Goal: Task Accomplishment & Management: Complete application form

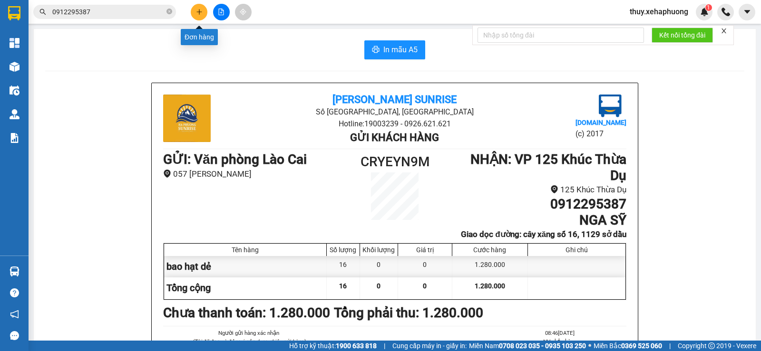
click at [198, 10] on icon "plus" at bounding box center [199, 12] width 7 height 7
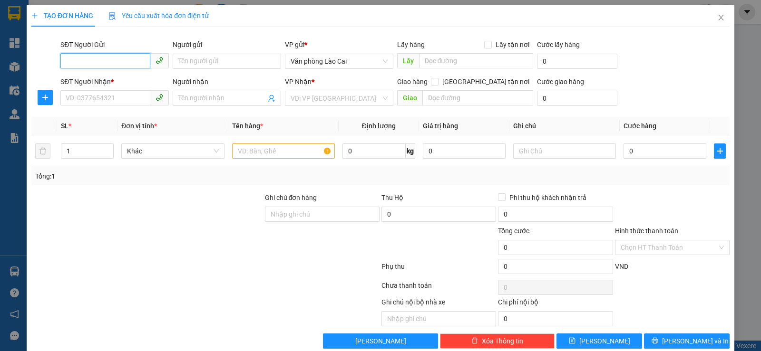
click at [127, 59] on input "SĐT Người Gửi" at bounding box center [105, 60] width 90 height 15
type input "0363740760"
click at [120, 82] on div "0363740760" at bounding box center [114, 80] width 96 height 10
type input "0981867466"
type input "bxe Vĩnh Niệm"
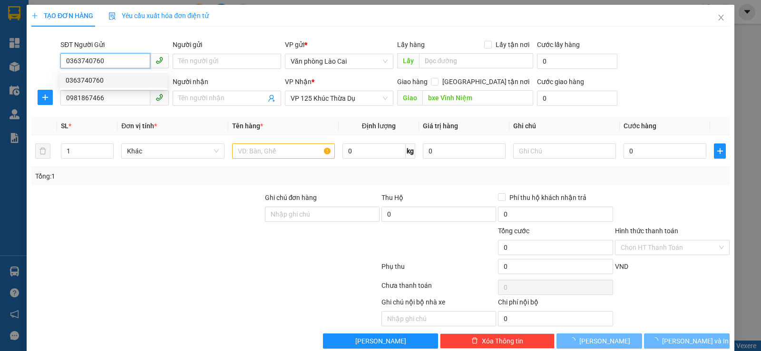
type input "400.000"
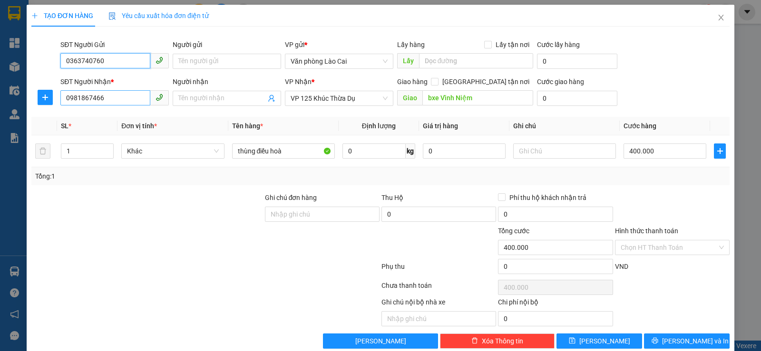
type input "0363740760"
click at [110, 96] on input "0981867466" at bounding box center [105, 97] width 90 height 15
drag, startPoint x: 78, startPoint y: 99, endPoint x: 0, endPoint y: 99, distance: 78.4
click at [0, 99] on div "TẠO ĐƠN HÀNG Yêu cầu xuất hóa đơn điện tử Transit Pickup Surcharge Ids Transit …" at bounding box center [380, 175] width 761 height 351
type input "0978180239"
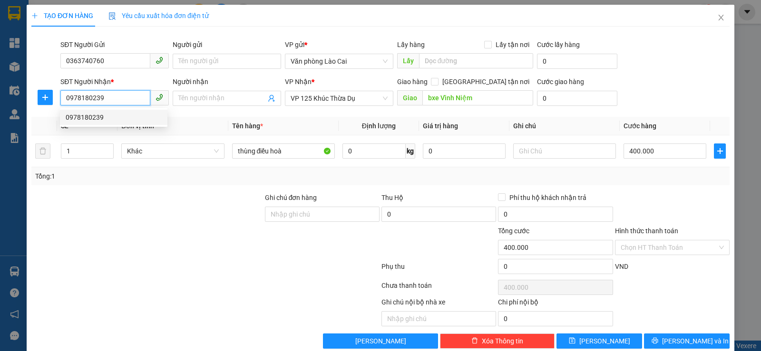
click at [126, 119] on div "0978180239" at bounding box center [114, 117] width 96 height 10
type input "Vĩnh Niệm"
type input "150.000"
type input "0978180239"
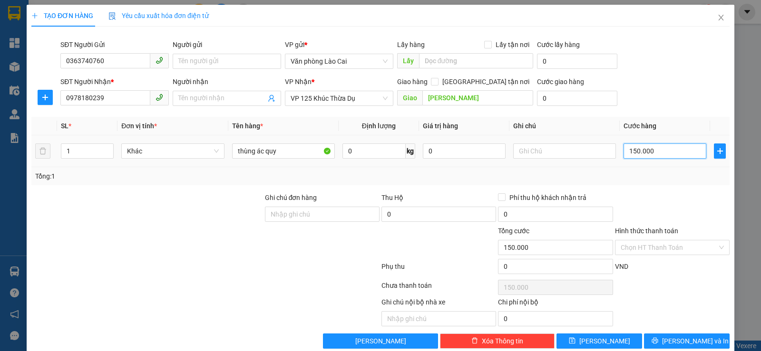
click at [642, 153] on input "150.000" at bounding box center [664, 151] width 83 height 15
click at [655, 232] on label "Hình thức thanh toán" at bounding box center [646, 231] width 63 height 8
click at [655, 241] on input "Hình thức thanh toán" at bounding box center [668, 248] width 97 height 14
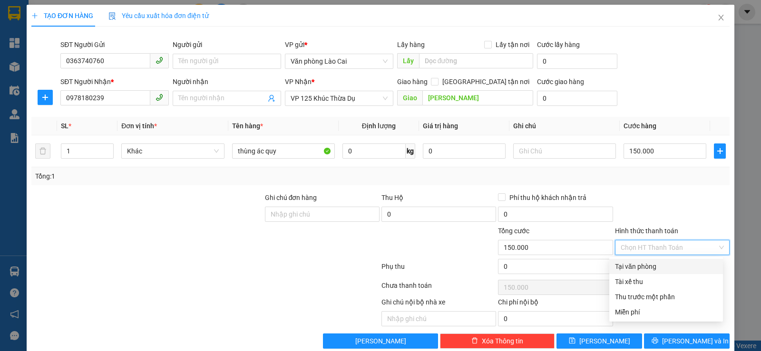
click at [656, 247] on input "Hình thức thanh toán" at bounding box center [668, 248] width 97 height 14
click at [652, 267] on div "Tại văn phòng" at bounding box center [666, 266] width 102 height 10
type input "0"
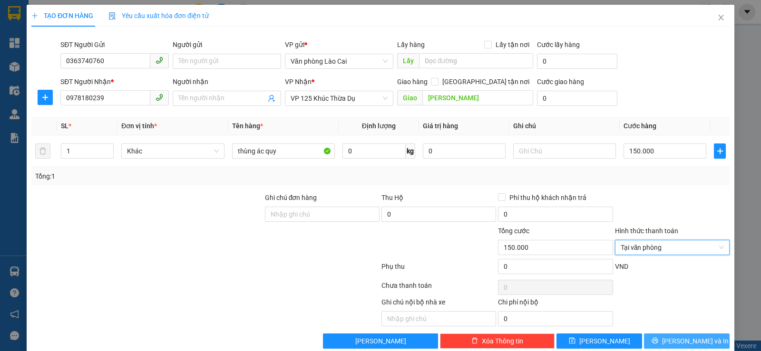
click at [680, 341] on span "Lưu và In" at bounding box center [695, 341] width 67 height 10
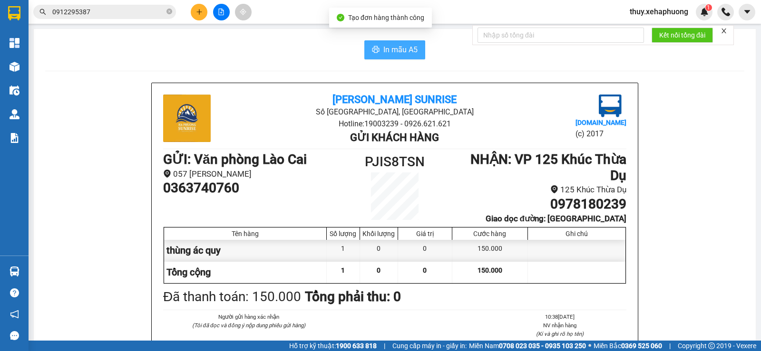
click at [375, 45] on button "In mẫu A5" at bounding box center [394, 49] width 61 height 19
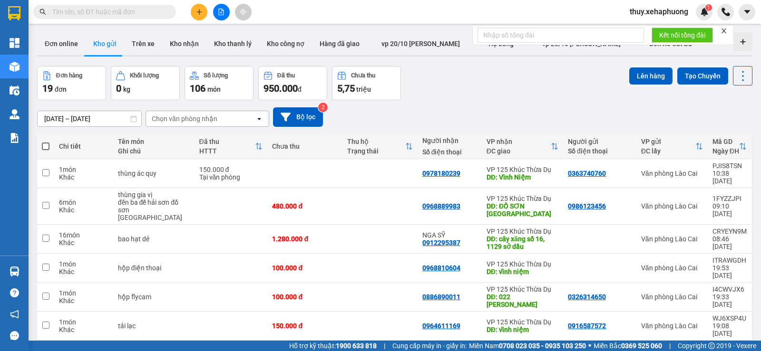
click at [294, 5] on div "Kết quả tìm kiếm ( 0 ) Bộ lọc No Data thuy.xehaphuong 1" at bounding box center [380, 12] width 761 height 24
